Goal: Find contact information: Find contact information

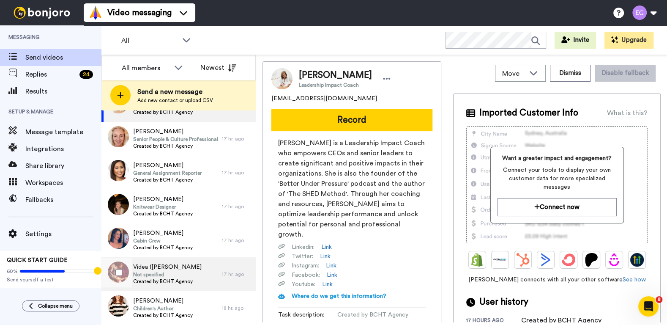
click at [204, 276] on div "Videa (Dea) [PERSON_NAME] Not specified Created by BCHT Agency" at bounding box center [161, 274] width 120 height 34
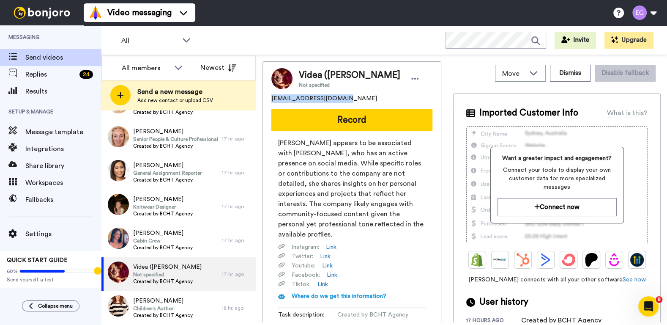
drag, startPoint x: 345, startPoint y: 98, endPoint x: 265, endPoint y: 97, distance: 79.5
click at [265, 97] on div "Videa ([PERSON_NAME] Not specified [EMAIL_ADDRESS][DOMAIN_NAME] Record Videa ap…" at bounding box center [352, 201] width 179 height 280
copy span "[EMAIL_ADDRESS][DOMAIN_NAME]"
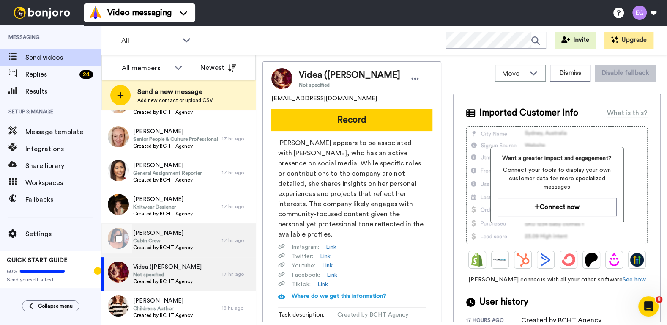
click at [189, 242] on span "Cabin Crew" at bounding box center [163, 240] width 60 height 7
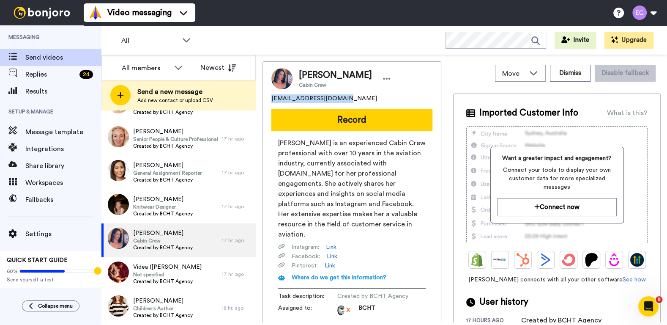
drag, startPoint x: 346, startPoint y: 99, endPoint x: 270, endPoint y: 97, distance: 75.7
click at [270, 97] on div "[PERSON_NAME] Cabin Crew [EMAIL_ADDRESS][DOMAIN_NAME] Record [PERSON_NAME] is a…" at bounding box center [352, 192] width 179 height 262
copy span "[EMAIL_ADDRESS][DOMAIN_NAME]"
